Goal: Task Accomplishment & Management: Manage account settings

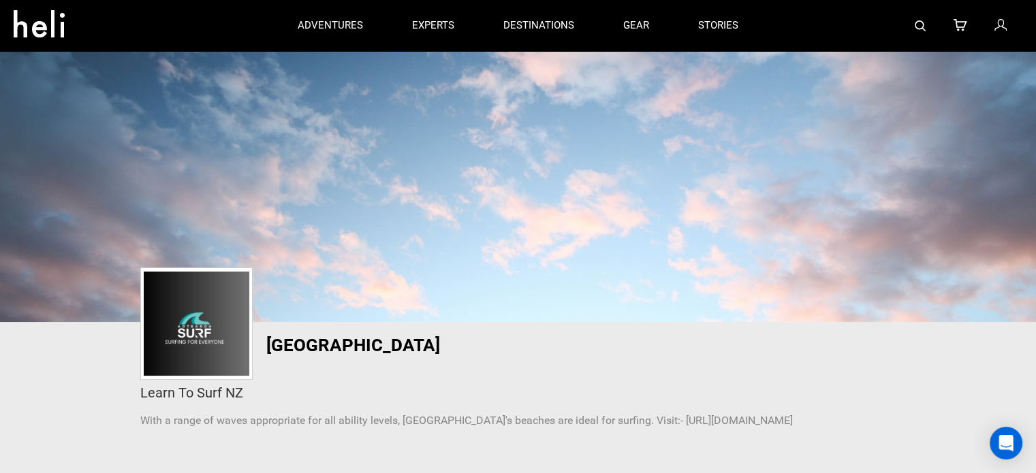
click at [993, 29] on div at bounding box center [892, 25] width 259 height 51
click at [1005, 27] on icon at bounding box center [999, 26] width 12 height 18
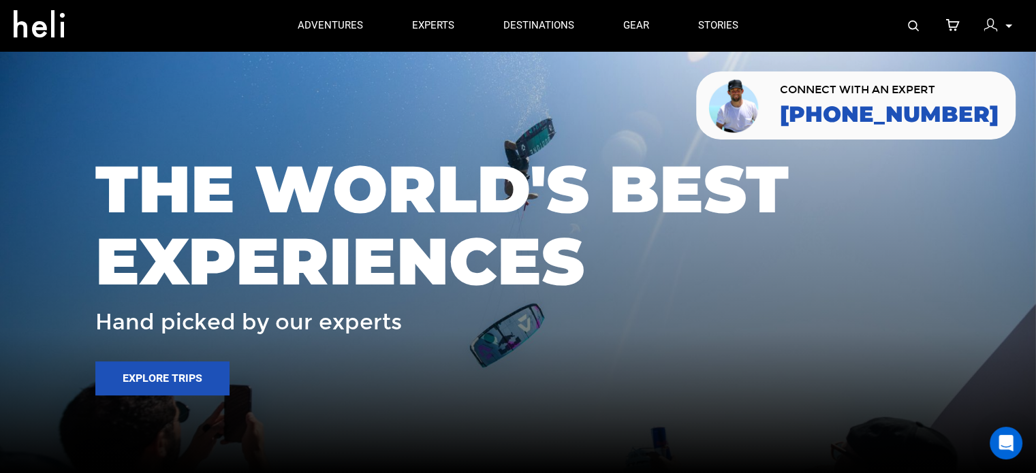
click at [1008, 26] on icon at bounding box center [1008, 26] width 7 height 3
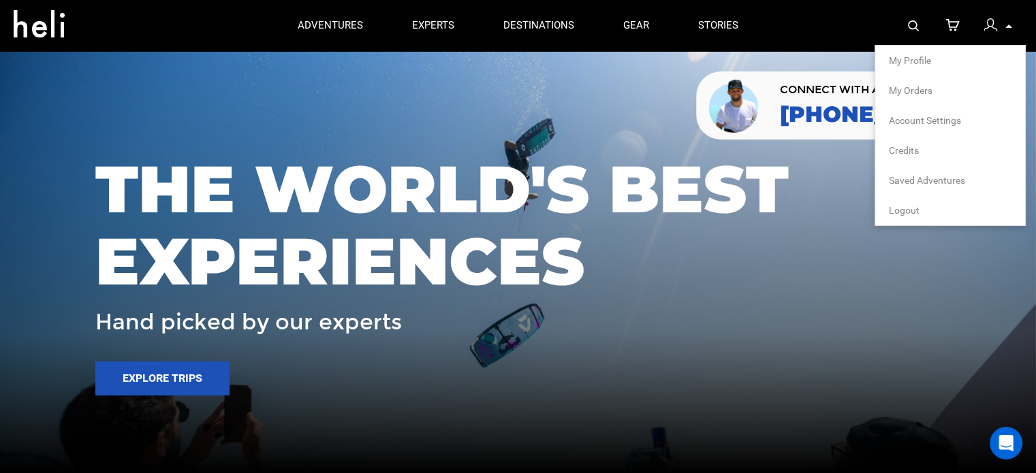
click at [905, 57] on span "My Profile" at bounding box center [910, 60] width 42 height 11
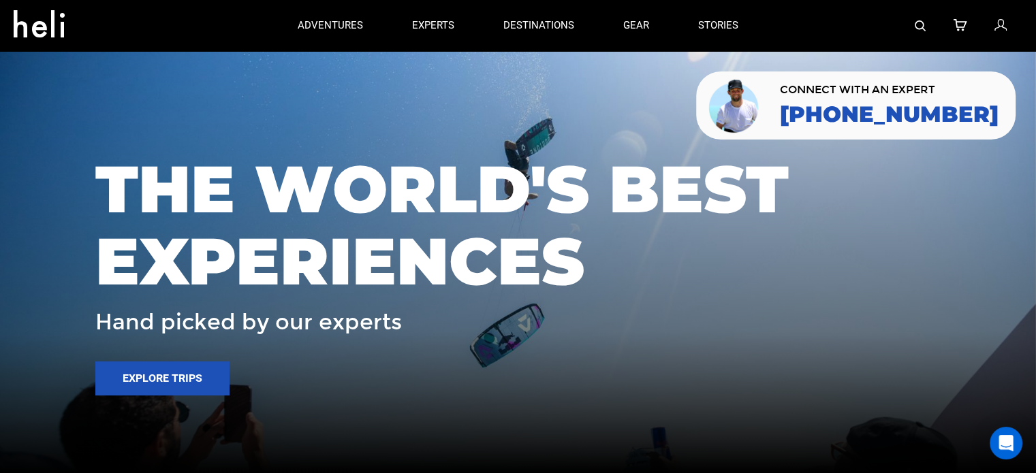
click at [1005, 27] on icon at bounding box center [999, 26] width 12 height 18
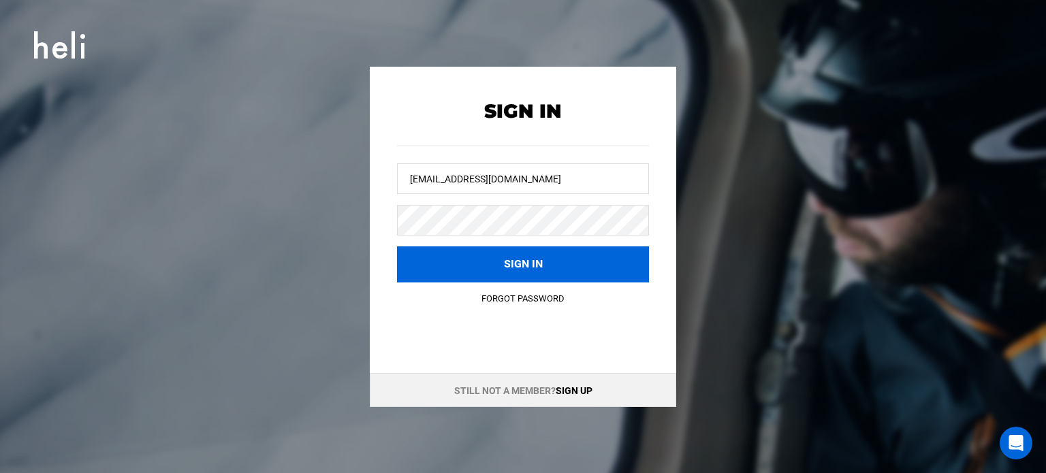
click at [541, 277] on button "Sign in" at bounding box center [523, 264] width 252 height 36
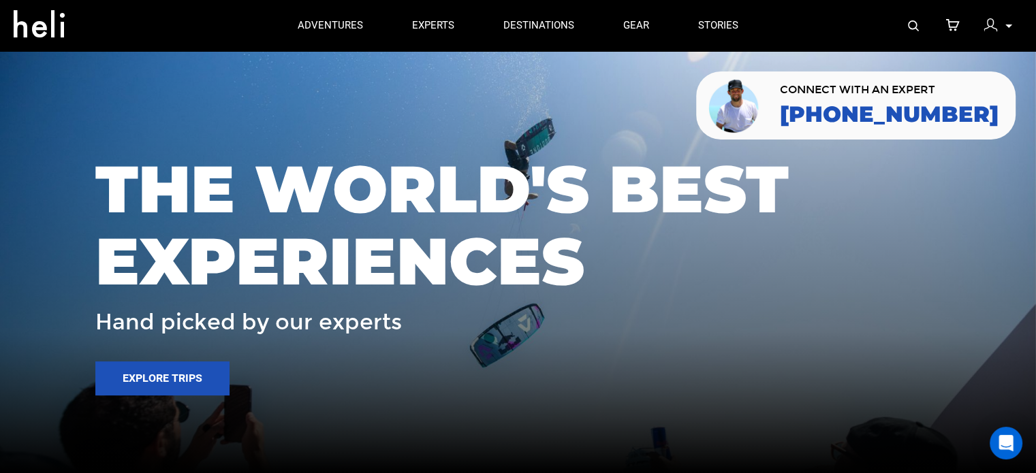
click at [1005, 15] on div "My Profile My Orders Account Settings Credits Saved Adventures Logout" at bounding box center [997, 25] width 49 height 27
click at [998, 24] on div at bounding box center [993, 27] width 20 height 20
click at [1001, 27] on div at bounding box center [993, 27] width 20 height 20
click at [1006, 29] on p at bounding box center [1008, 26] width 8 height 16
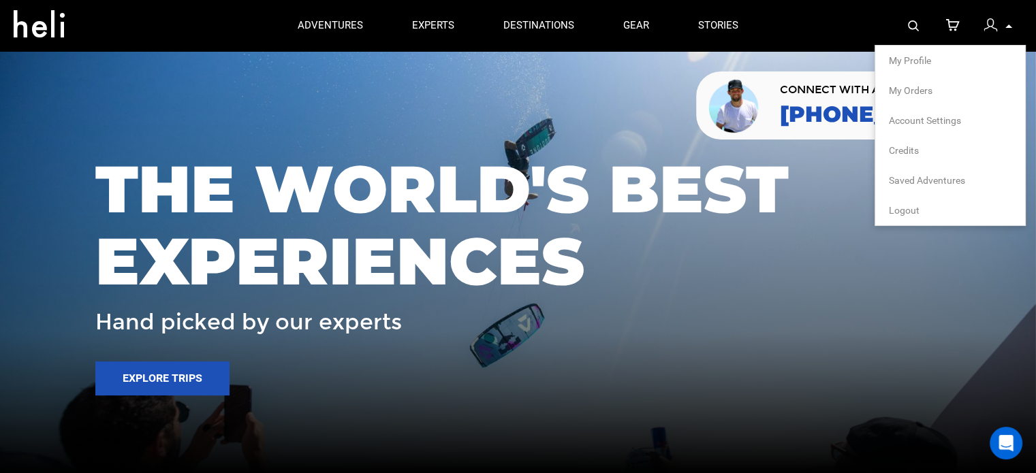
click at [1006, 29] on p at bounding box center [1008, 26] width 8 height 16
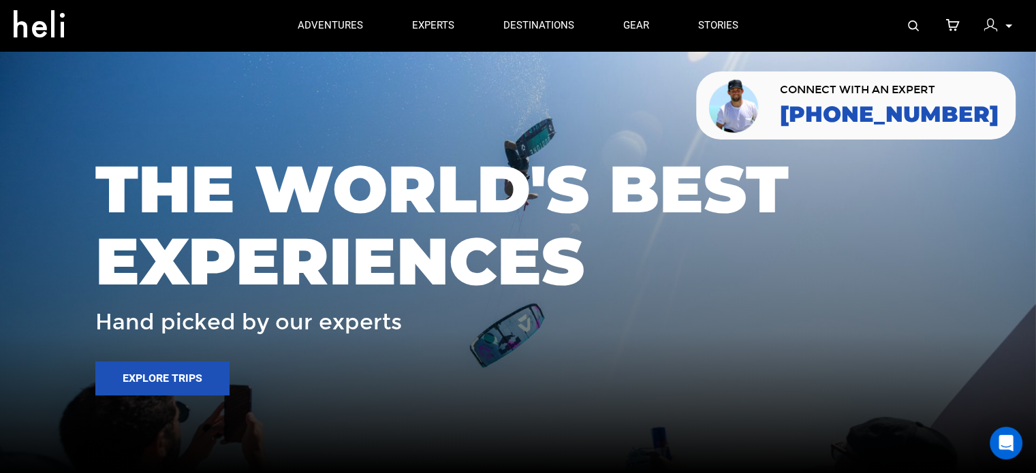
click at [1004, 30] on p at bounding box center [1008, 26] width 8 height 16
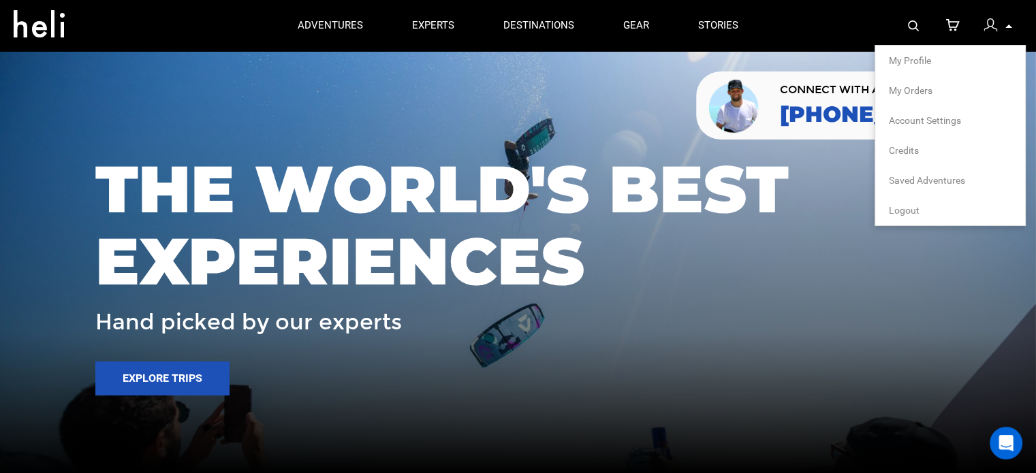
click at [970, 49] on li "My Profile" at bounding box center [950, 61] width 150 height 30
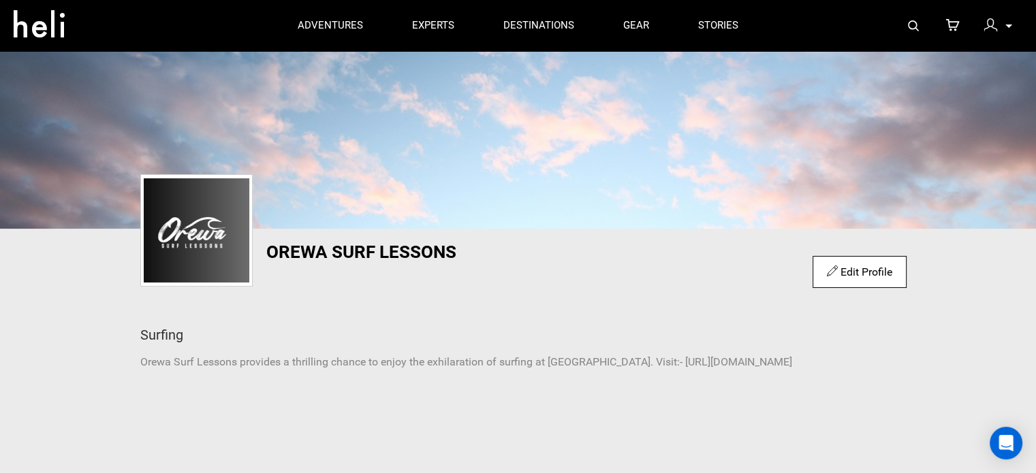
scroll to position [159, 0]
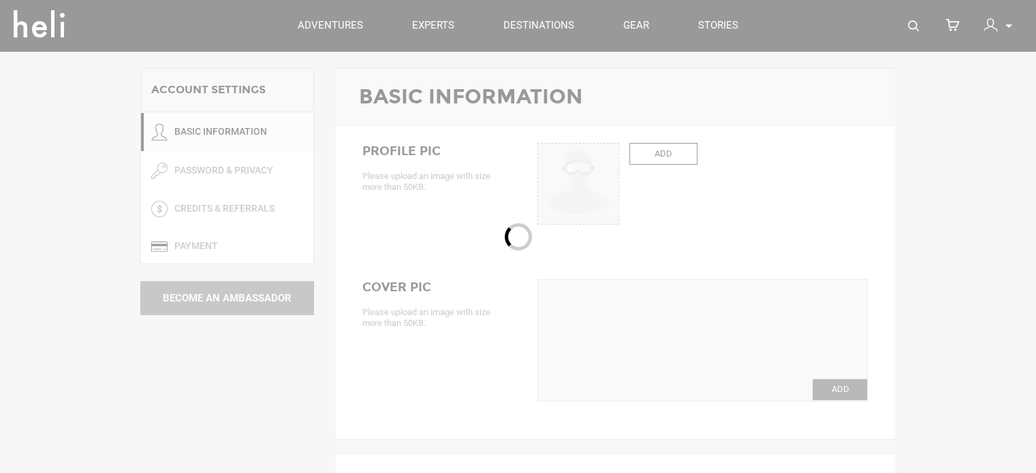
type input "Orewa"
type input "Surf Lessons"
type input "orewasurflessons"
type input "[EMAIL_ADDRESS][DOMAIN_NAME]"
type input "+64 27 266 7217"
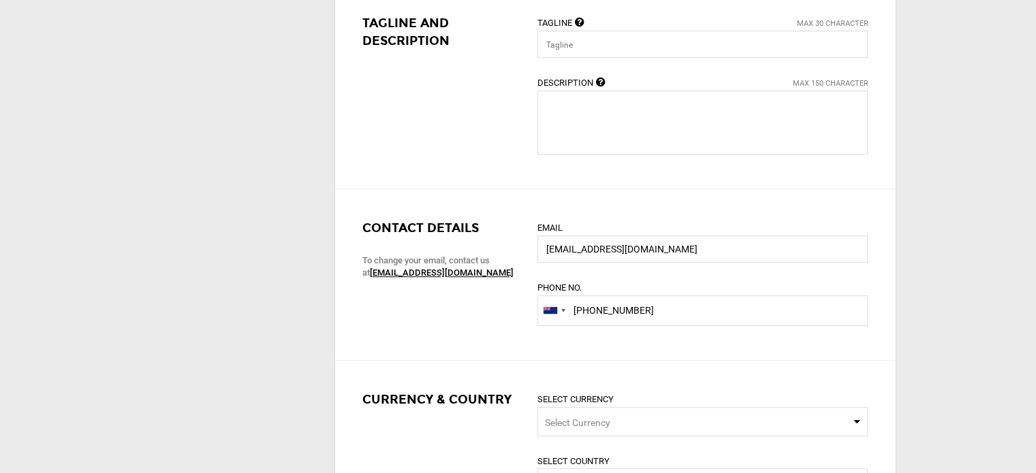
scroll to position [477, 0]
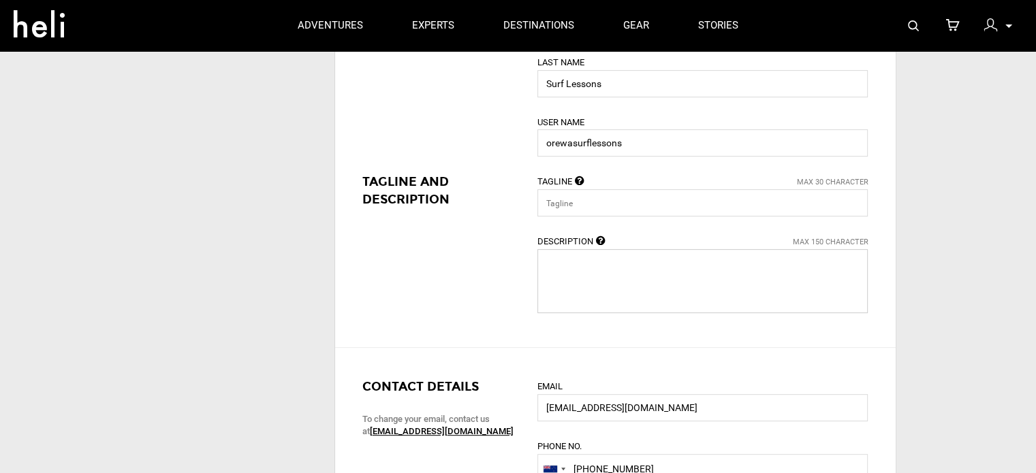
click at [692, 279] on textarea at bounding box center [702, 281] width 330 height 64
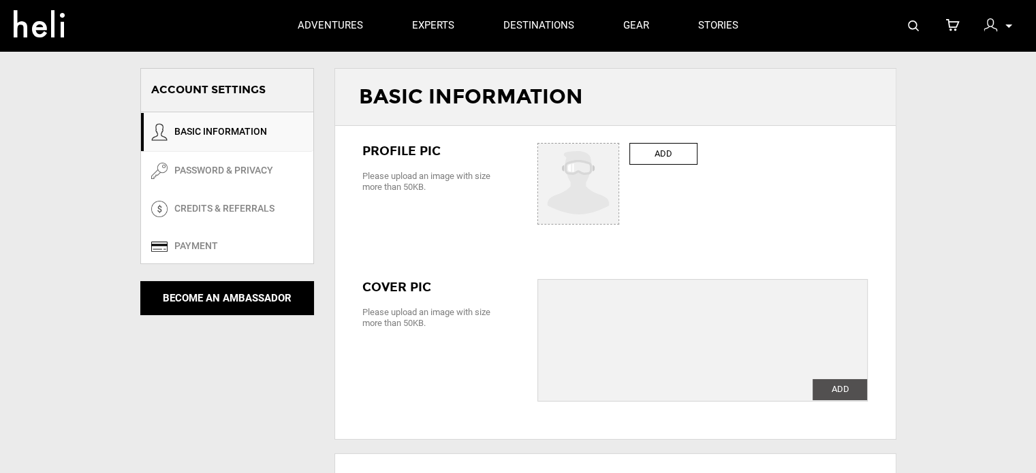
click at [681, 156] on label "ADD" at bounding box center [663, 154] width 68 height 22
click at [620, 156] on input "ADD" at bounding box center [579, 185] width 82 height 82
type input "C:\fakepath\Untitled design (4) (1).jpg"
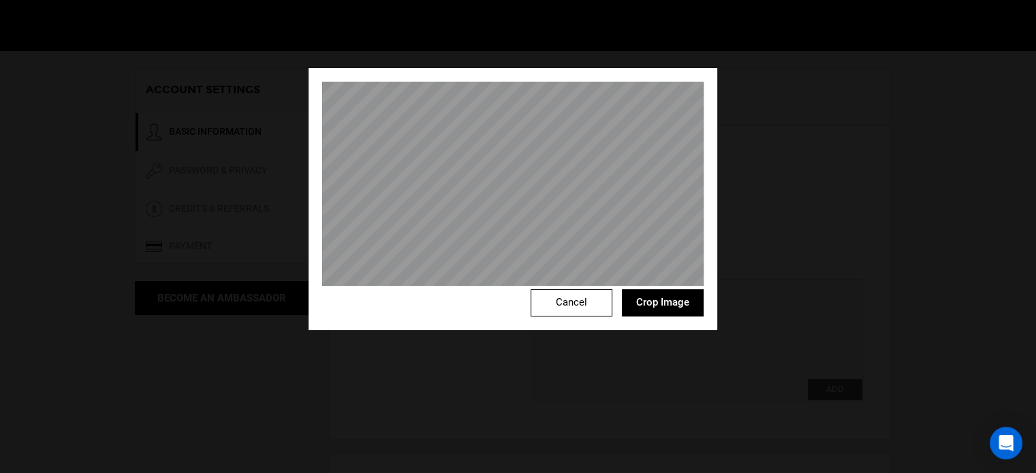
click at [645, 296] on button "Crop Image" at bounding box center [663, 302] width 82 height 27
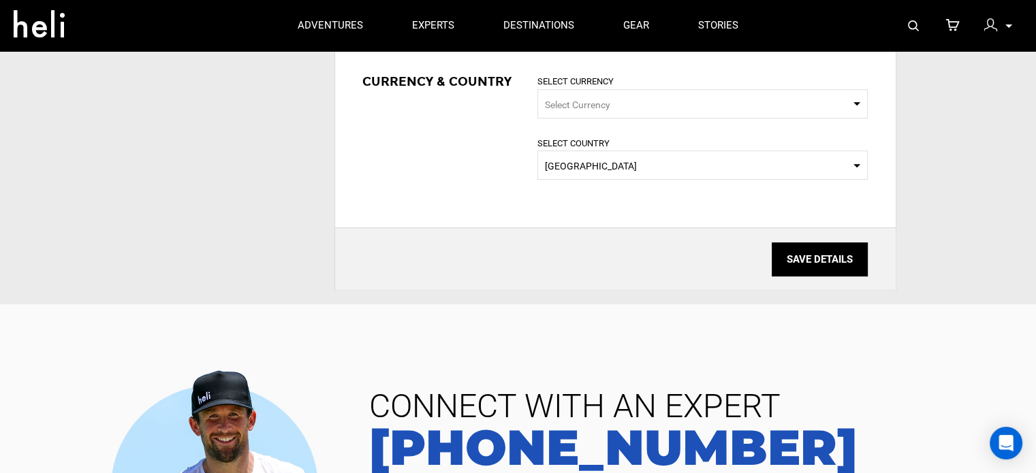
click at [799, 250] on input "SAVE DETAILS" at bounding box center [819, 259] width 96 height 34
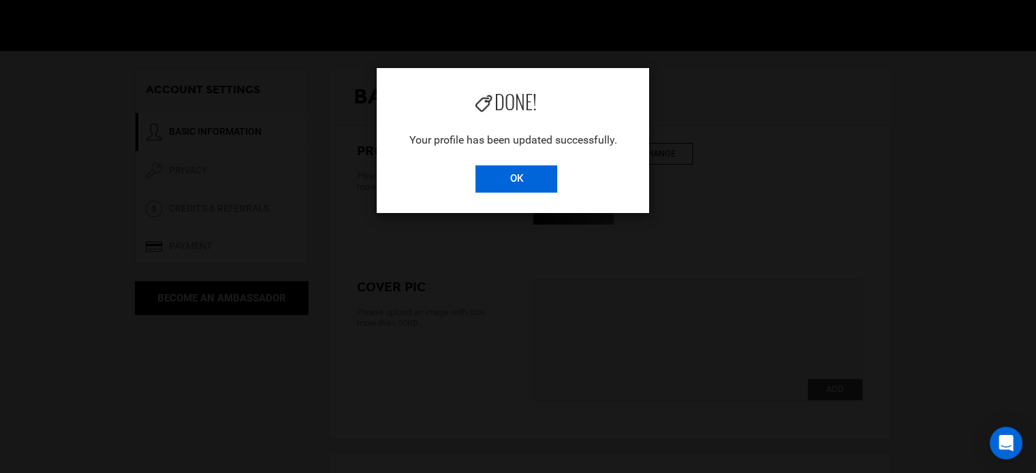
click at [515, 170] on input "OK" at bounding box center [516, 178] width 82 height 27
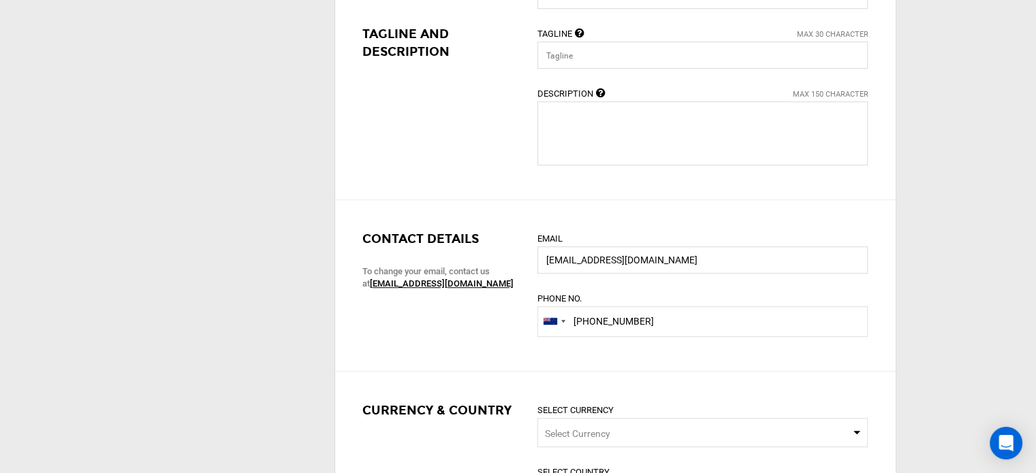
scroll to position [635, 0]
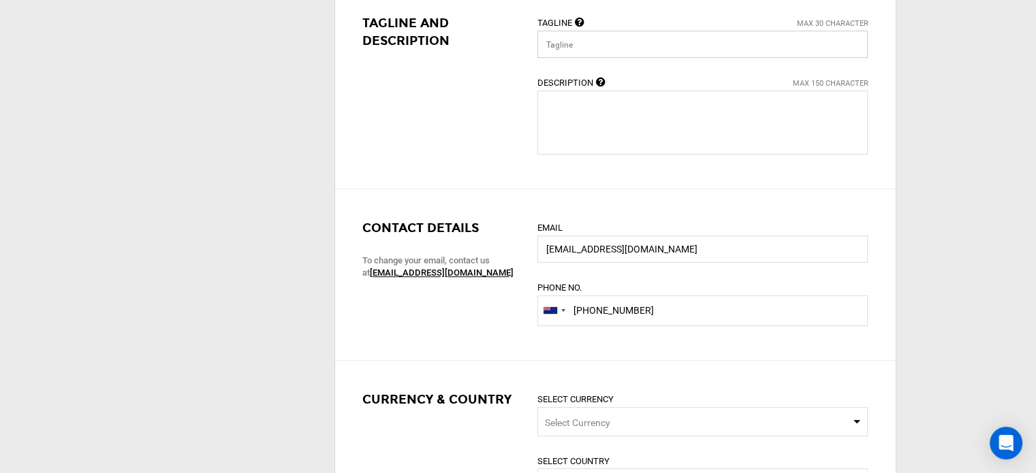
click at [591, 51] on input "text" at bounding box center [702, 44] width 330 height 27
type input "Surfing"
click at [596, 121] on textarea at bounding box center [702, 123] width 330 height 64
paste textarea "Orewa Surf Lessons provides a thrilling chance to enjoy the exhilaration of sur…"
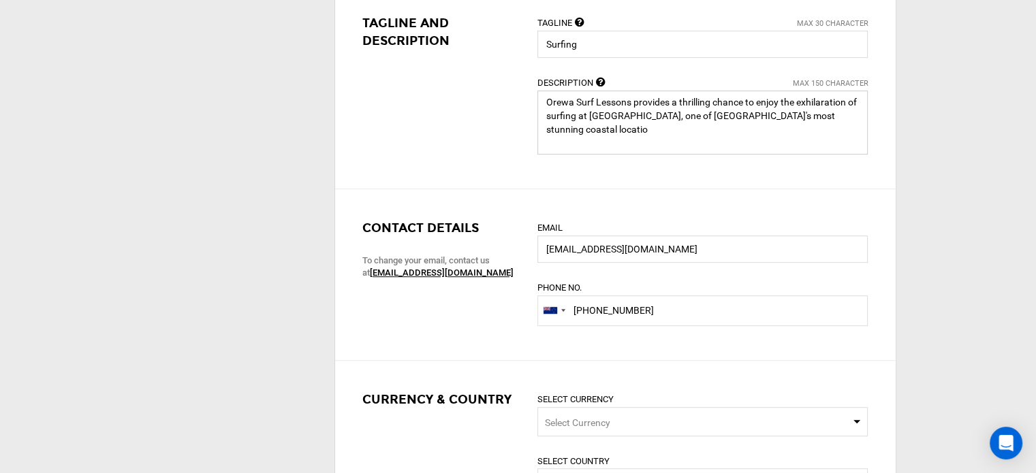
drag, startPoint x: 643, startPoint y: 118, endPoint x: 911, endPoint y: 149, distance: 270.0
paste textarea "https://orewasurflessons.co.nz/"
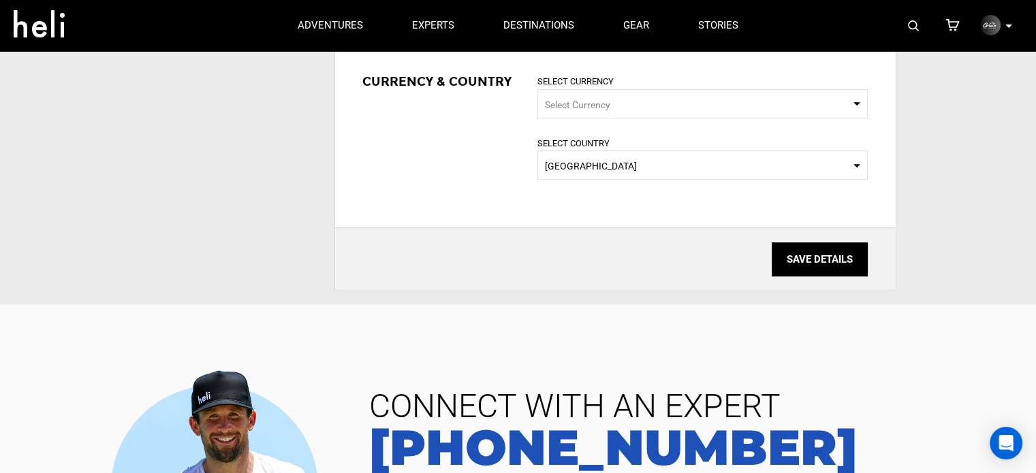
type textarea "Orewa Surf Lessons provides a thrilling chance to enjoy the exhilaration of sur…"
click at [808, 263] on input "SAVE DETAILS" at bounding box center [819, 259] width 96 height 34
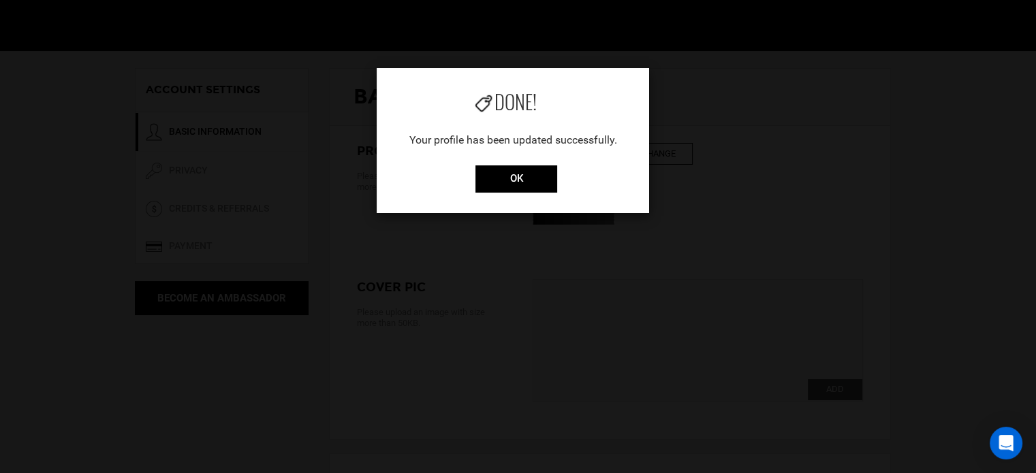
scroll to position [317, 0]
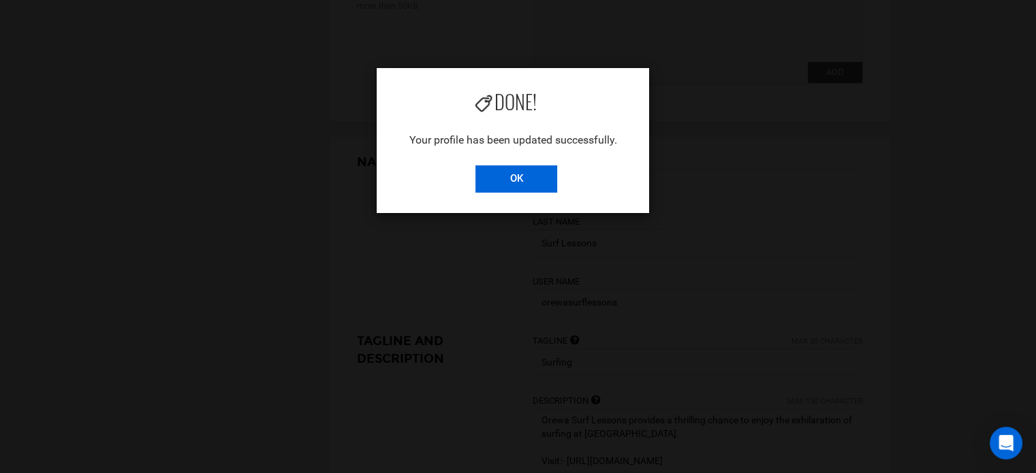
click at [531, 176] on input "OK" at bounding box center [516, 178] width 82 height 27
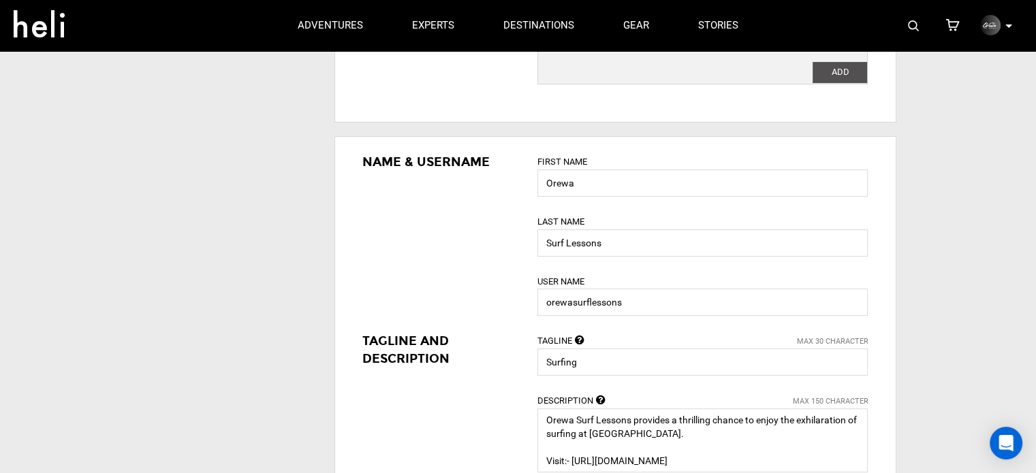
click at [847, 70] on label "ADD" at bounding box center [839, 72] width 54 height 21
click at [847, 70] on input "ADD" at bounding box center [839, 72] width 54 height 21
type input "C:\fakepath\Orewasurflessons.jpg"
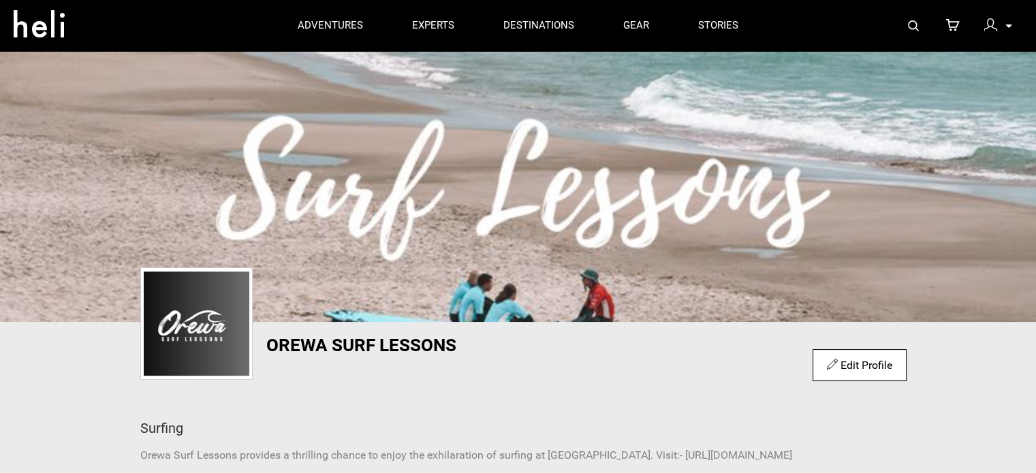
scroll to position [159, 0]
